Goal: Task Accomplishment & Management: Manage account settings

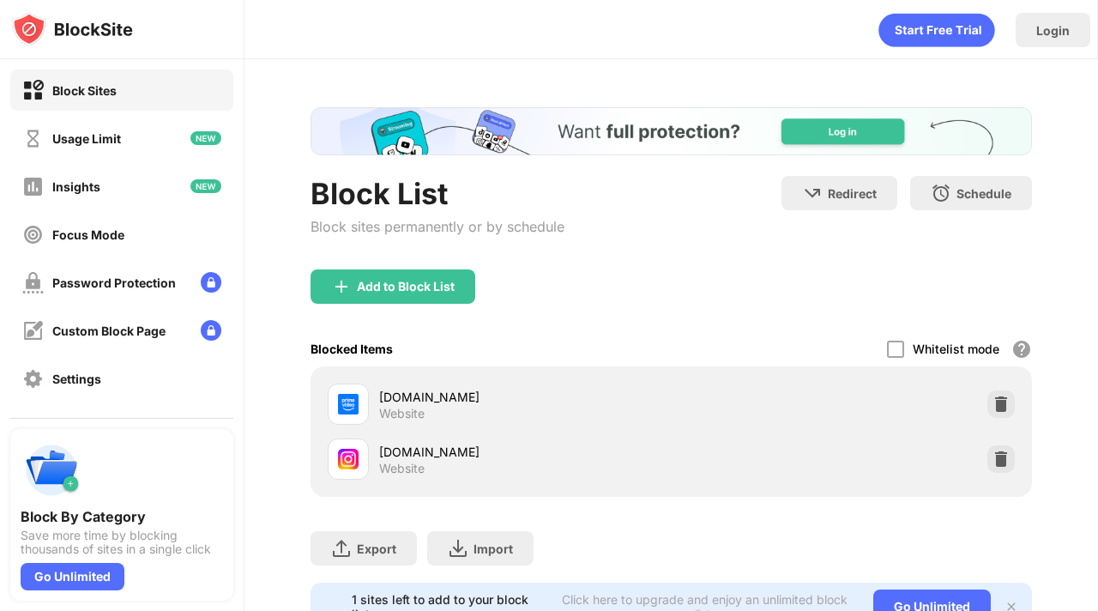
click at [991, 448] on div at bounding box center [1000, 458] width 27 height 27
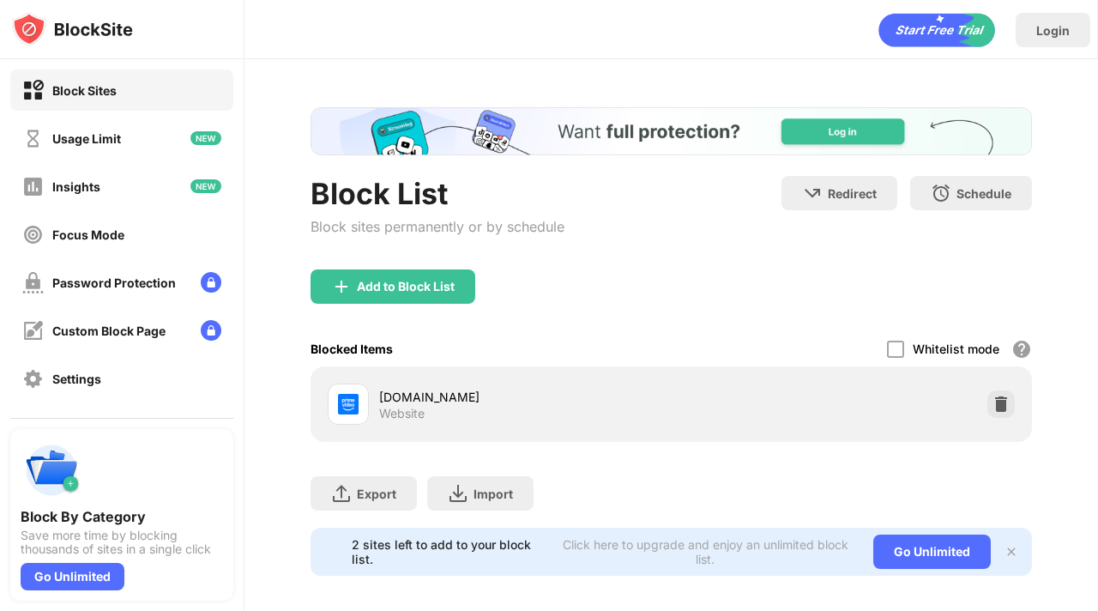
scroll to position [12, 0]
